Goal: Task Accomplishment & Management: Manage account settings

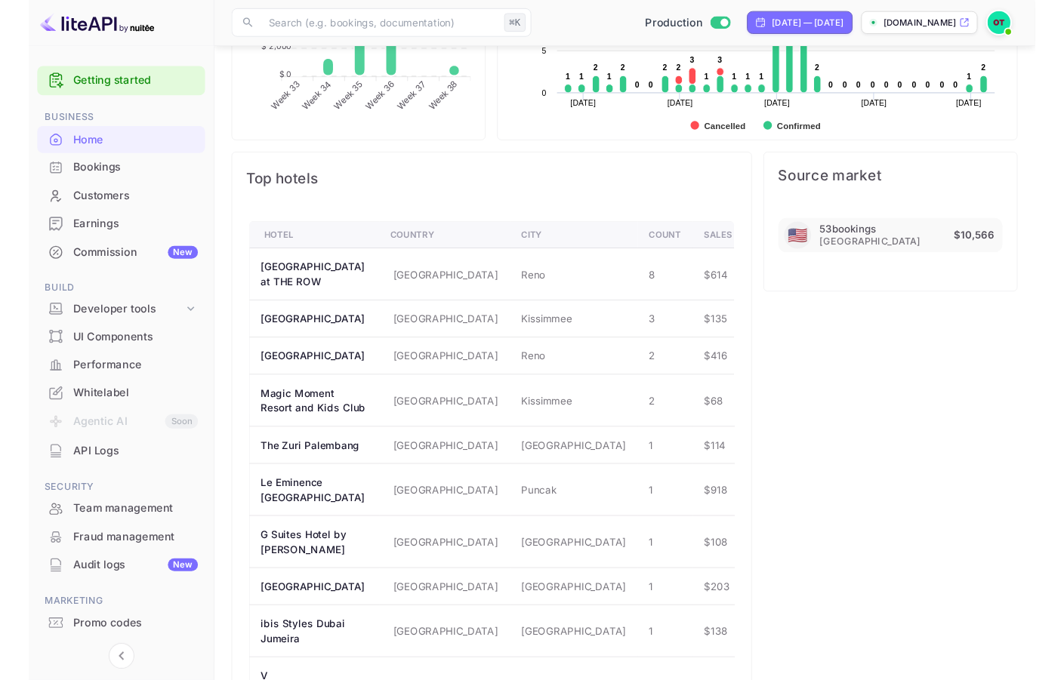
scroll to position [222, 0]
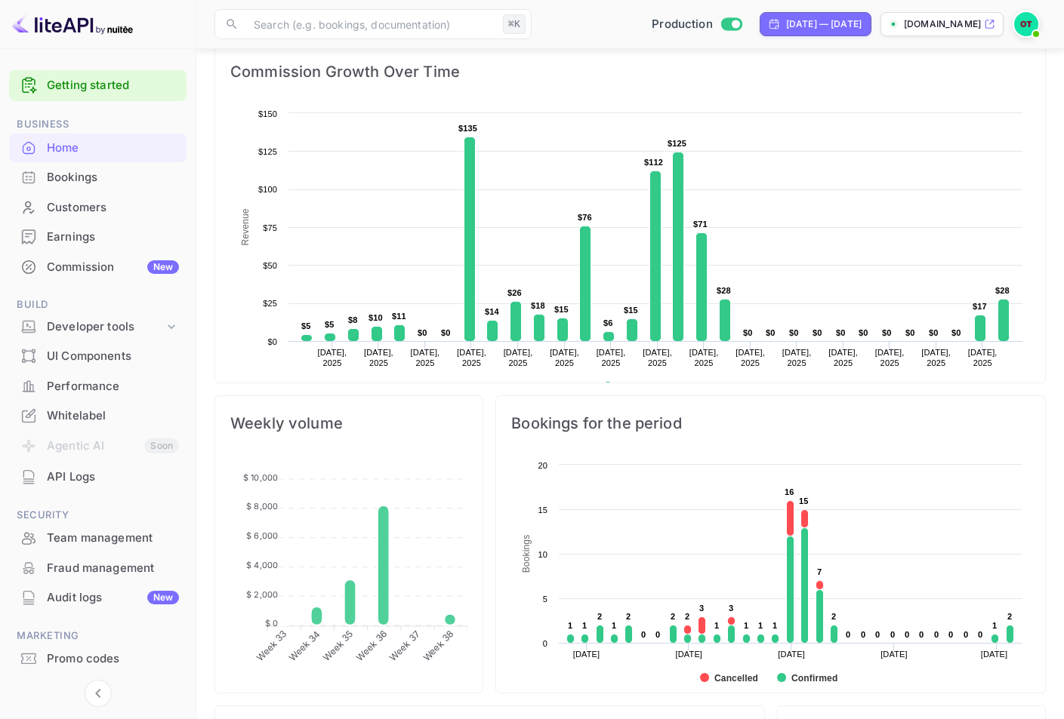
click at [159, 140] on div "Home" at bounding box center [113, 148] width 132 height 17
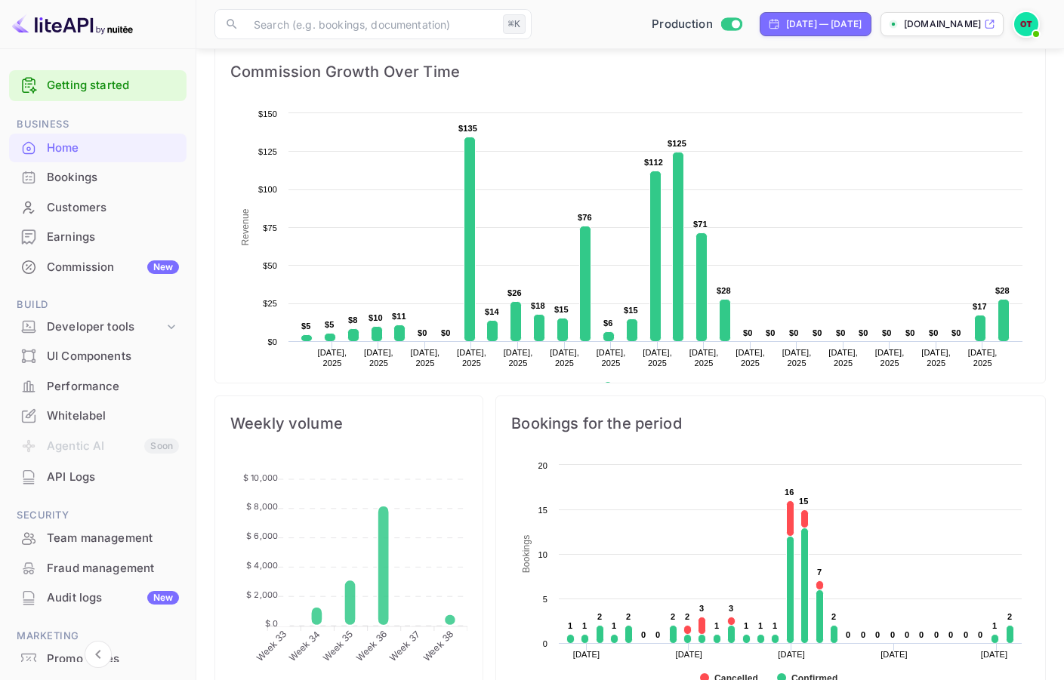
scroll to position [0, 0]
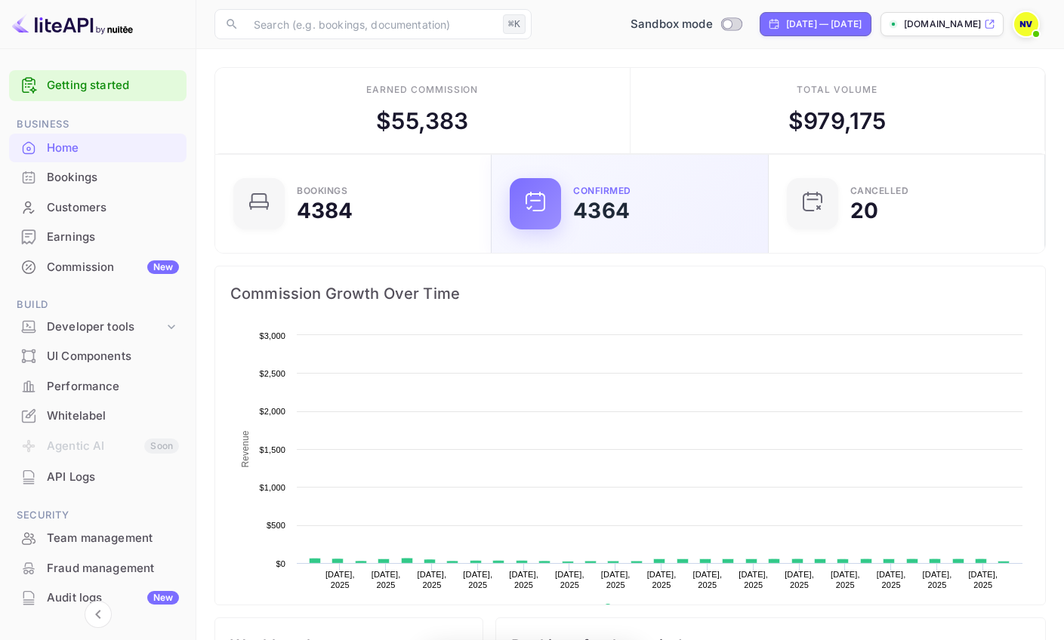
scroll to position [234, 256]
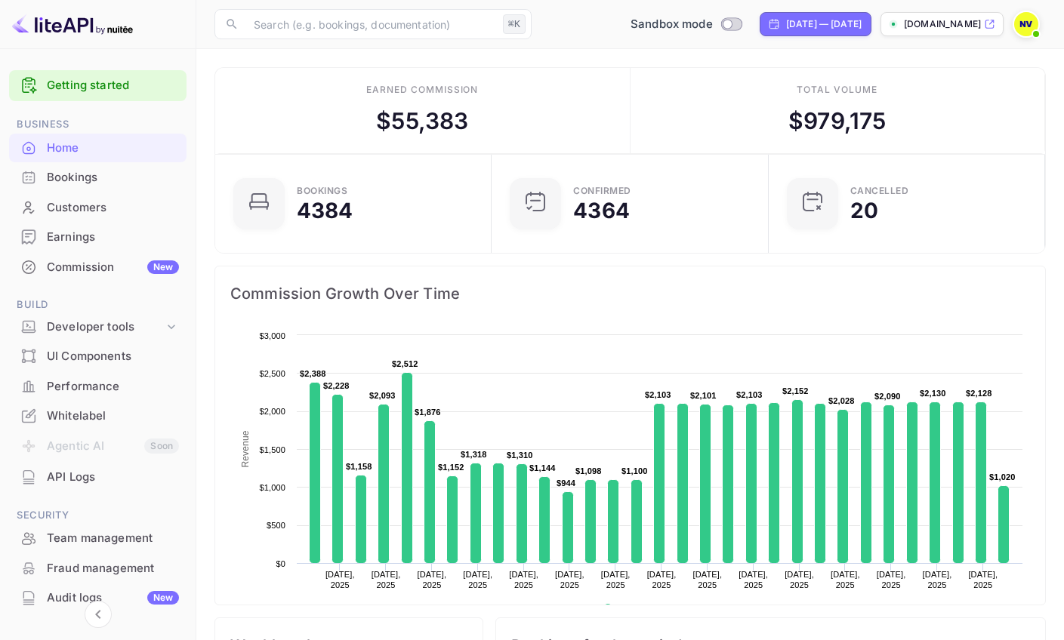
click at [1028, 25] on img at bounding box center [1026, 24] width 24 height 24
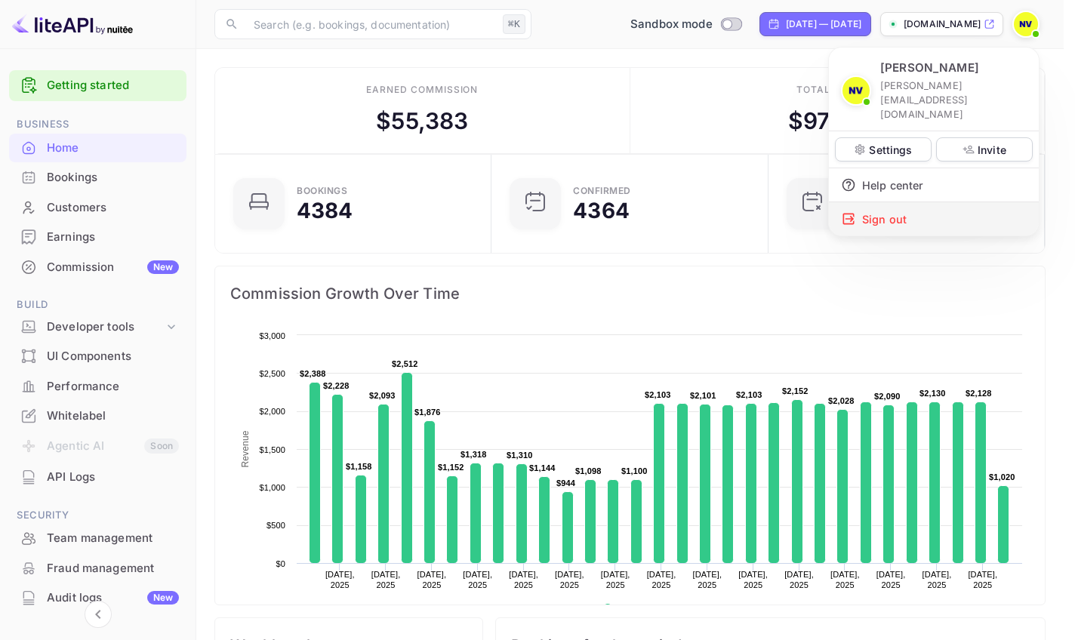
click at [938, 202] on div "Sign out" at bounding box center [934, 218] width 210 height 33
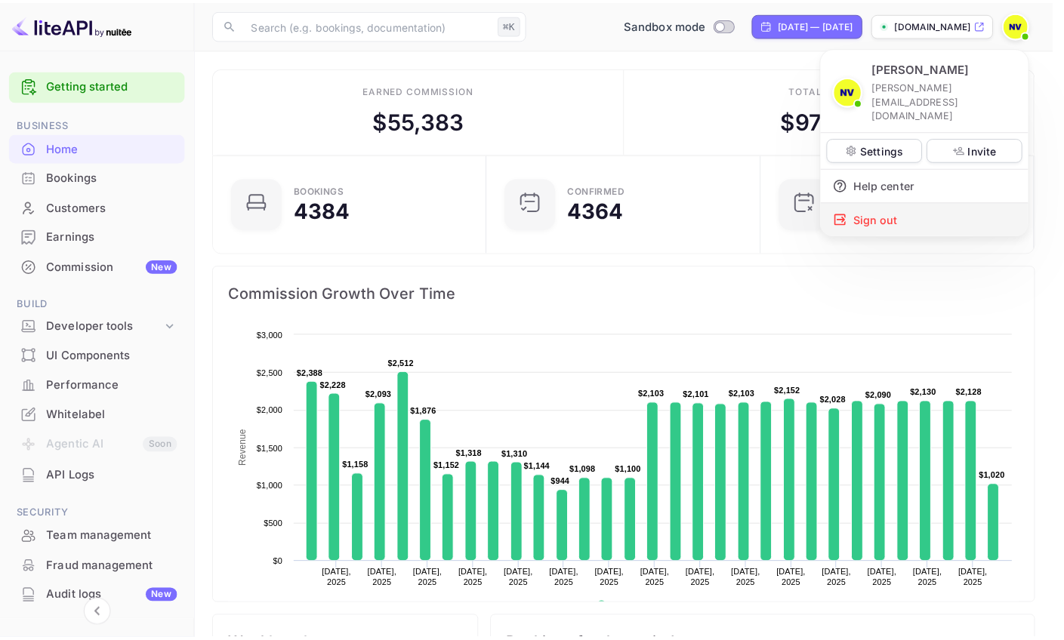
scroll to position [12, 11]
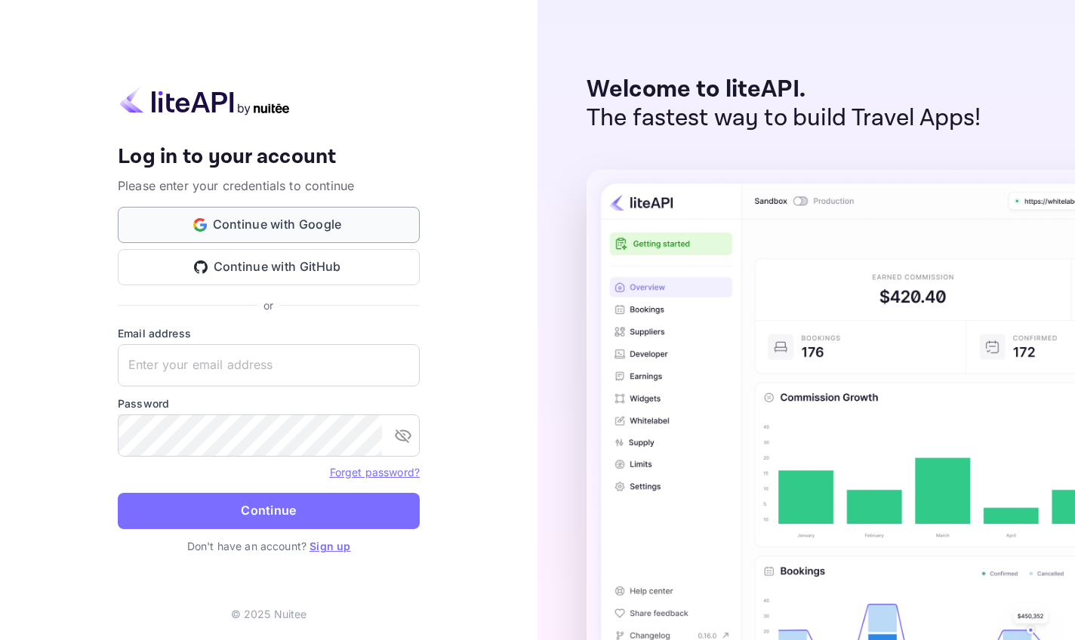
type input "[EMAIL_ADDRESS][DOMAIN_NAME]"
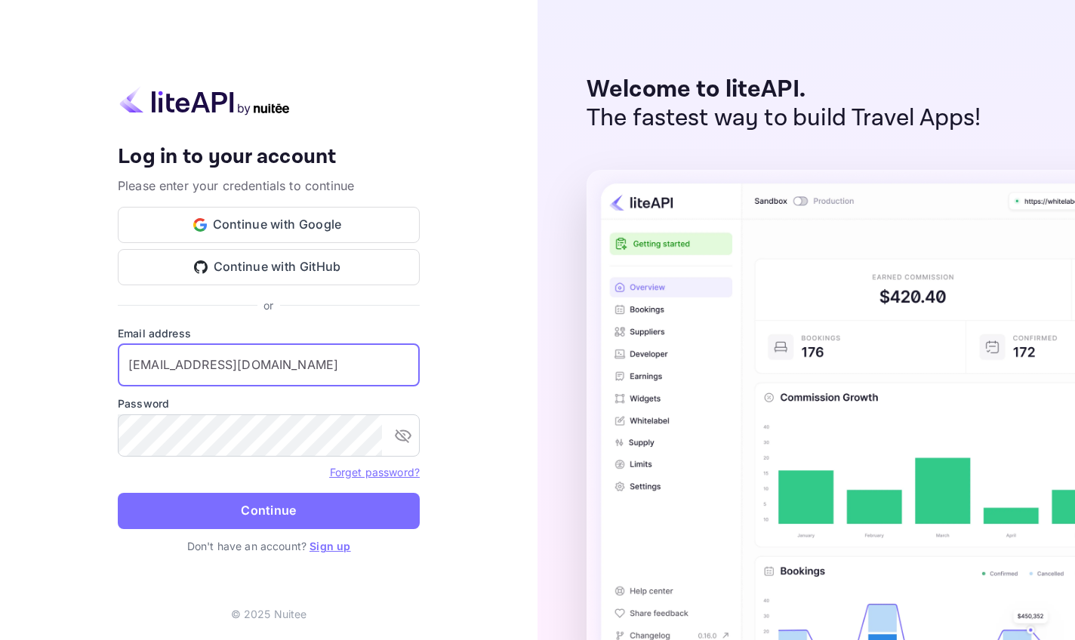
click at [266, 380] on input "[EMAIL_ADDRESS][DOMAIN_NAME]" at bounding box center [269, 365] width 302 height 42
click at [340, 510] on button "Continue" at bounding box center [269, 511] width 302 height 36
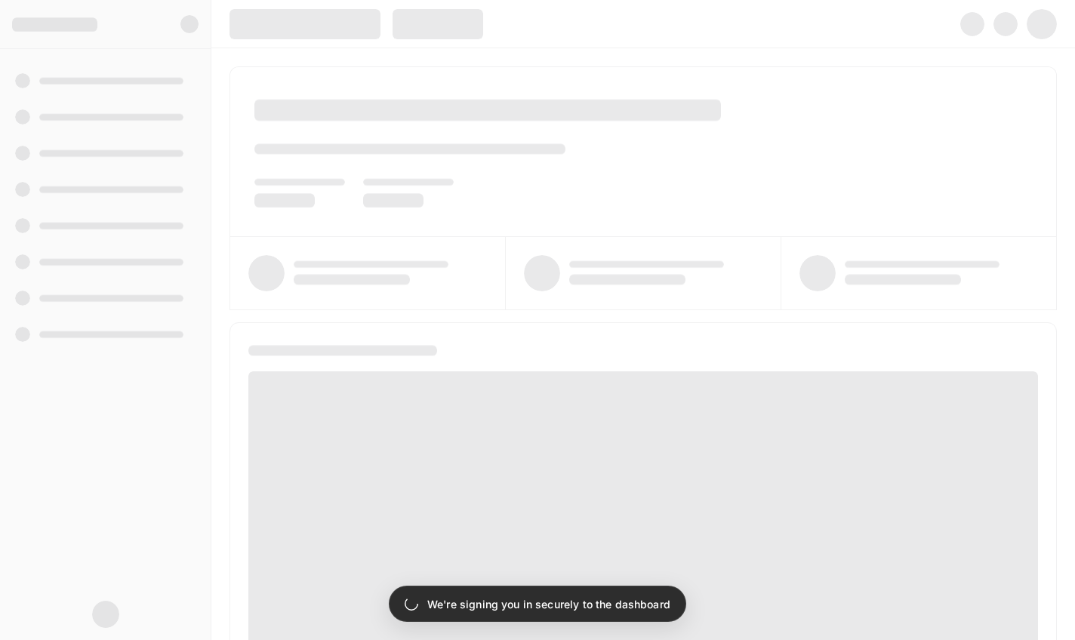
click at [222, 77] on div at bounding box center [643, 344] width 864 height 592
